Goal: Check status: Check status

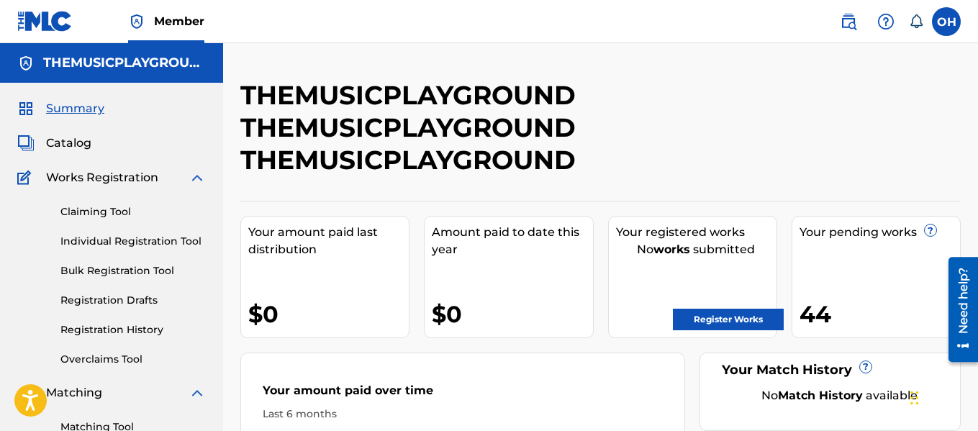
click at [503, 96] on h2 "THEMUSICPLAYGROUND THEMUSICPLAYGROUND THEMUSICPLAYGROUND" at bounding box center [517, 127] width 555 height 97
click at [445, 158] on h2 "THEMUSICPLAYGROUND THEMUSICPLAYGROUND THEMUSICPLAYGROUND" at bounding box center [517, 127] width 555 height 97
click at [369, 174] on h2 "THEMUSICPLAYGROUND THEMUSICPLAYGROUND THEMUSICPLAYGROUND" at bounding box center [517, 127] width 555 height 97
drag, startPoint x: 391, startPoint y: 164, endPoint x: 403, endPoint y: 159, distance: 13.2
click at [394, 162] on h2 "THEMUSICPLAYGROUND THEMUSICPLAYGROUND THEMUSICPLAYGROUND" at bounding box center [517, 127] width 555 height 97
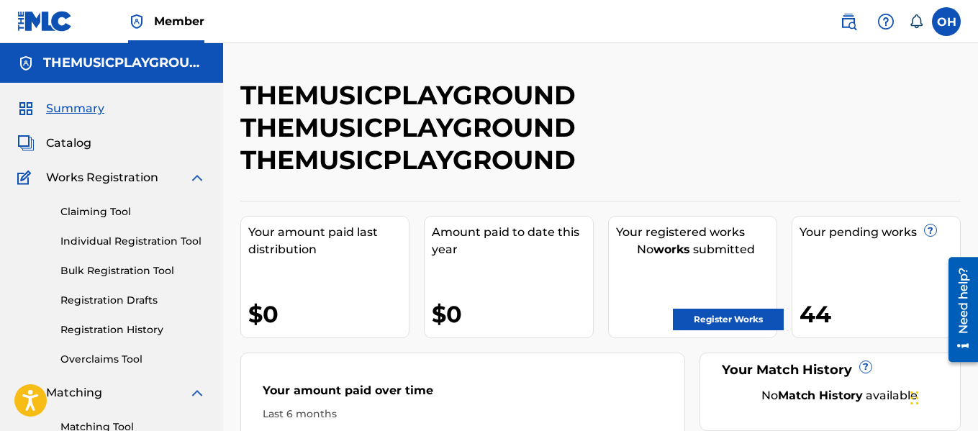
click at [571, 162] on h2 "THEMUSICPLAYGROUND THEMUSICPLAYGROUND THEMUSICPLAYGROUND" at bounding box center [517, 127] width 555 height 97
click at [687, 171] on h2 "THEMUSICPLAYGROUND THEMUSICPLAYGROUND THEMUSICPLAYGROUND" at bounding box center [517, 127] width 555 height 97
click at [96, 242] on link "Individual Registration Tool" at bounding box center [132, 241] width 145 height 15
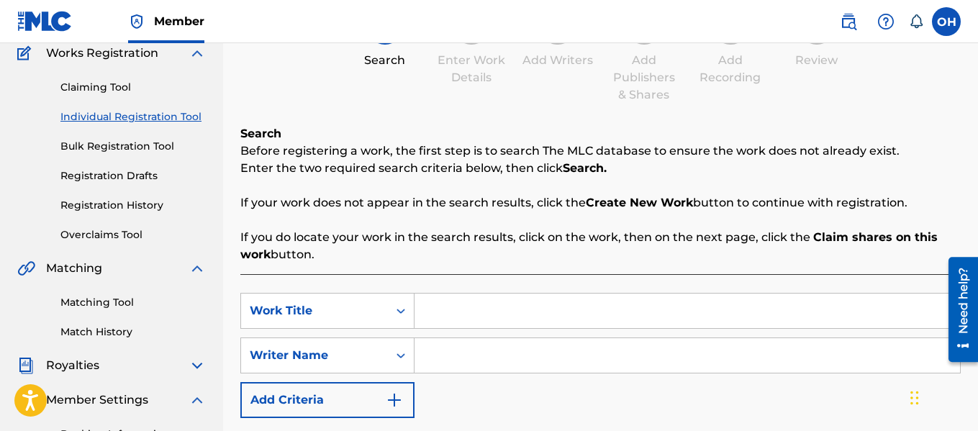
scroll to position [118, 0]
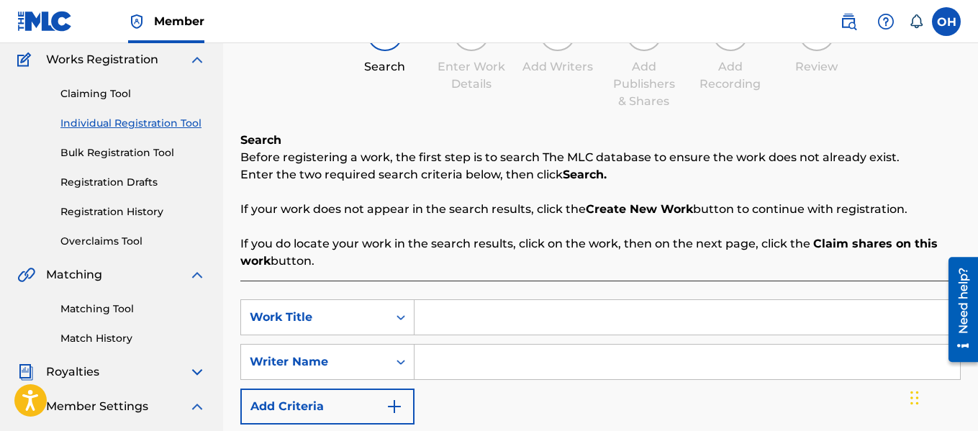
click at [141, 217] on link "Registration History" at bounding box center [132, 211] width 145 height 15
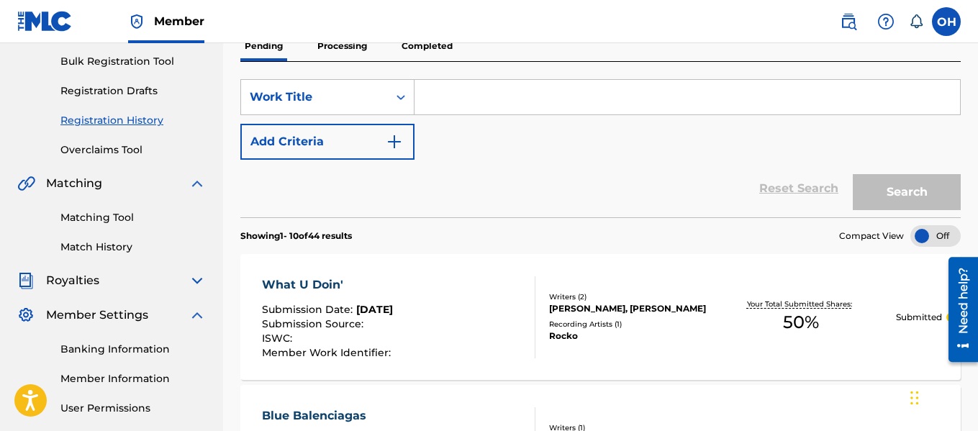
scroll to position [210, 0]
click at [624, 309] on div "[PERSON_NAME], [PERSON_NAME]" at bounding box center [628, 308] width 158 height 13
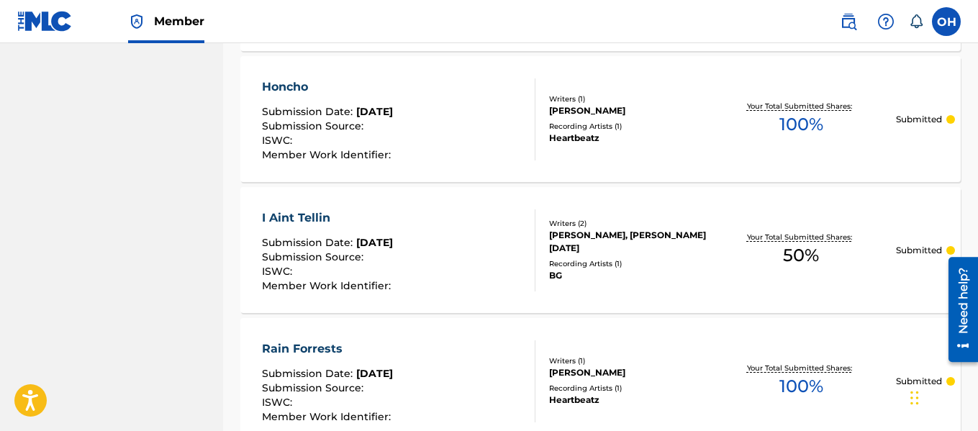
scroll to position [671, 0]
click at [538, 306] on div "I Aint Tellin Submission Date : [DATE] Submission Source : ISWC : Member Work I…" at bounding box center [600, 249] width 720 height 126
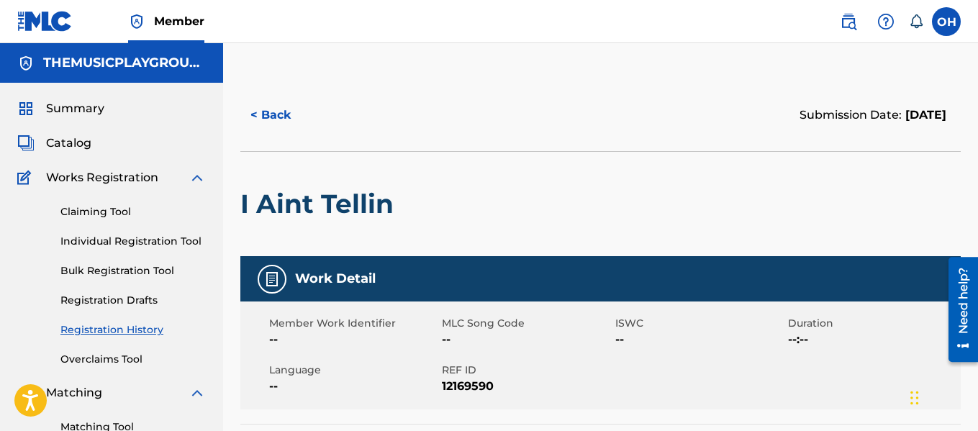
click at [263, 116] on button "< Back" at bounding box center [283, 115] width 86 height 36
